Goal: Task Accomplishment & Management: Use online tool/utility

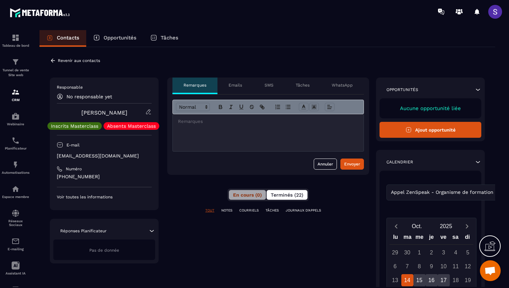
click at [275, 198] on button "Terminés (22)" at bounding box center [287, 195] width 41 height 10
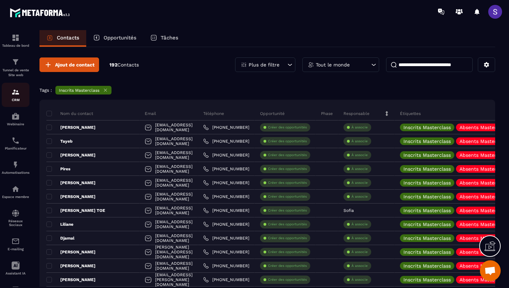
click at [11, 97] on div "CRM" at bounding box center [16, 95] width 28 height 14
click at [8, 172] on div "Automatisations" at bounding box center [16, 168] width 28 height 14
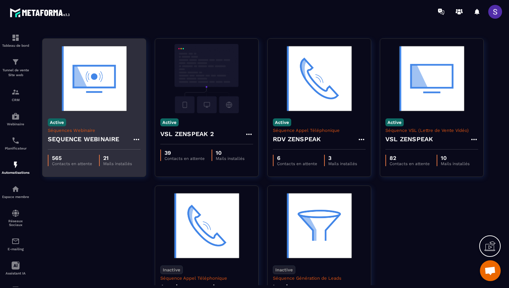
scroll to position [17, 0]
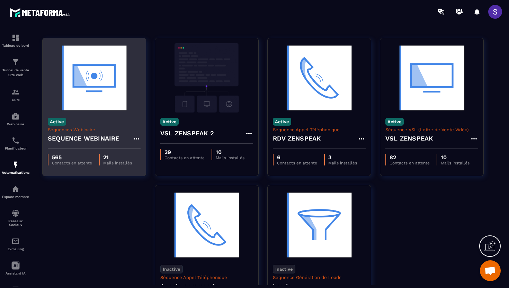
click at [105, 132] on p "Séquences Webinaire" at bounding box center [94, 129] width 93 height 5
click at [101, 88] on img at bounding box center [94, 77] width 93 height 69
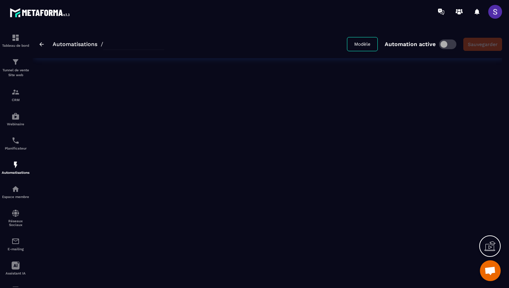
type input "**********"
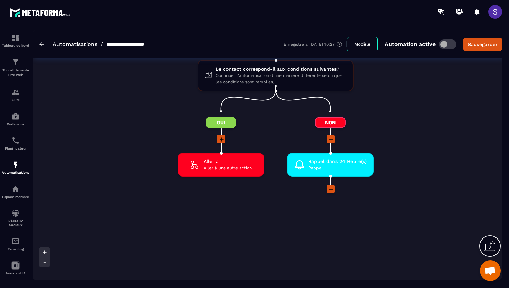
scroll to position [2217, 0]
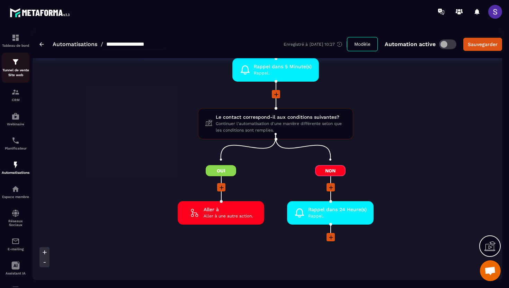
click at [9, 77] on p "Tunnel de vente Site web" at bounding box center [16, 73] width 28 height 10
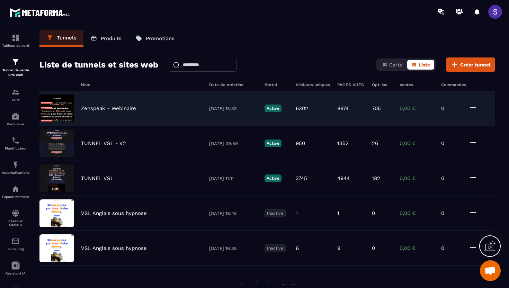
click at [54, 109] on img at bounding box center [56, 109] width 35 height 28
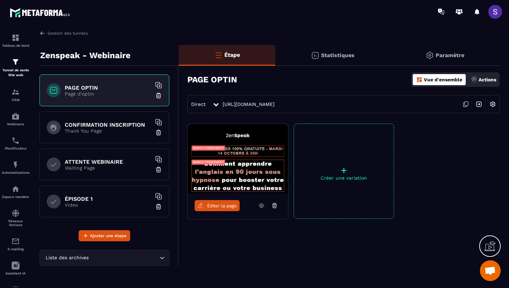
click at [263, 207] on icon at bounding box center [261, 206] width 5 height 4
